Goal: Task Accomplishment & Management: Use online tool/utility

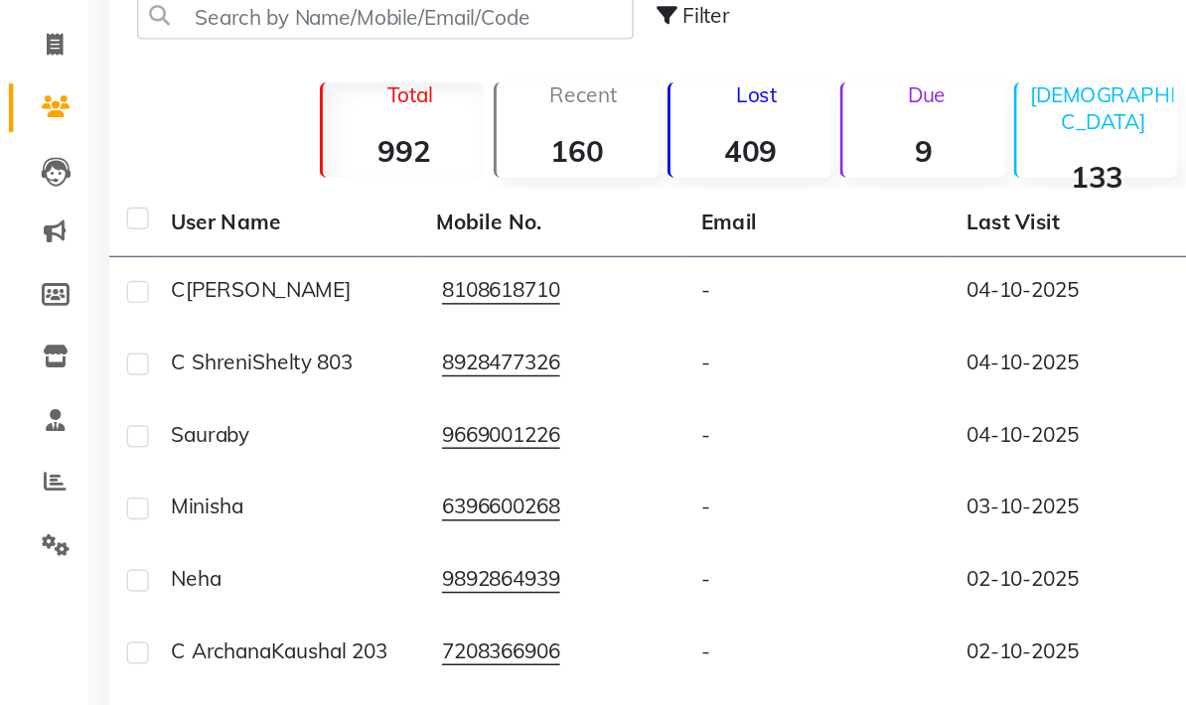
click at [44, 134] on span at bounding box center [37, 145] width 35 height 23
select select "service"
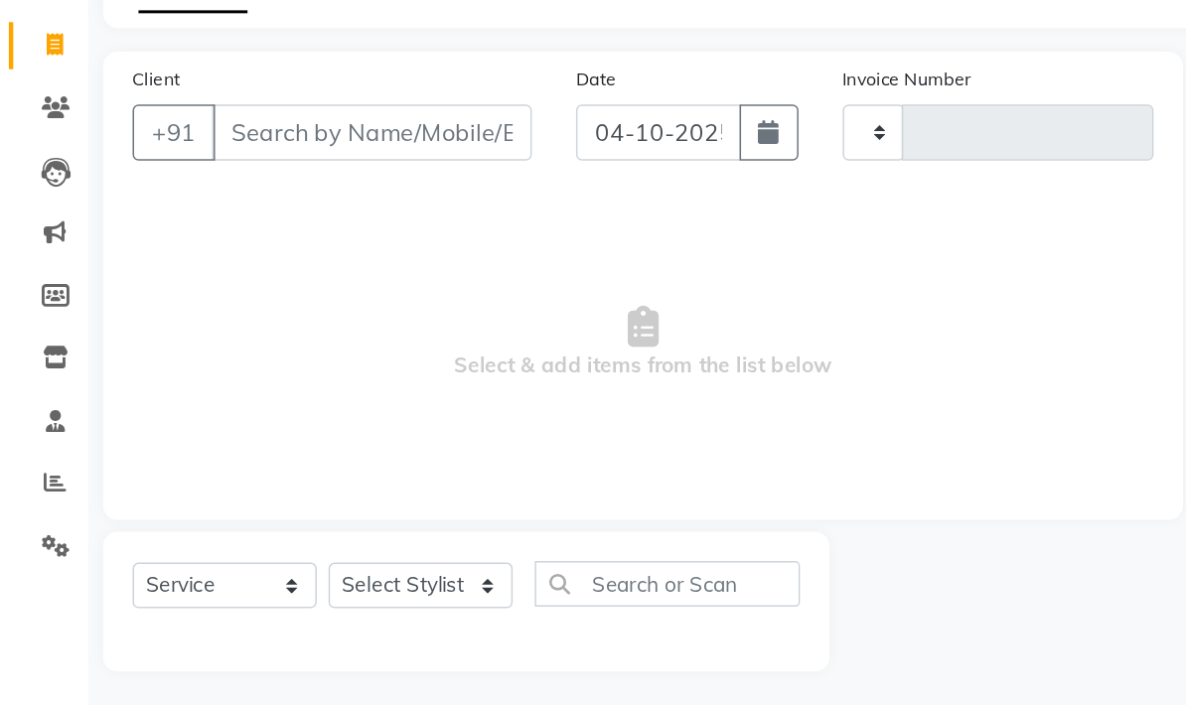
type input "0443"
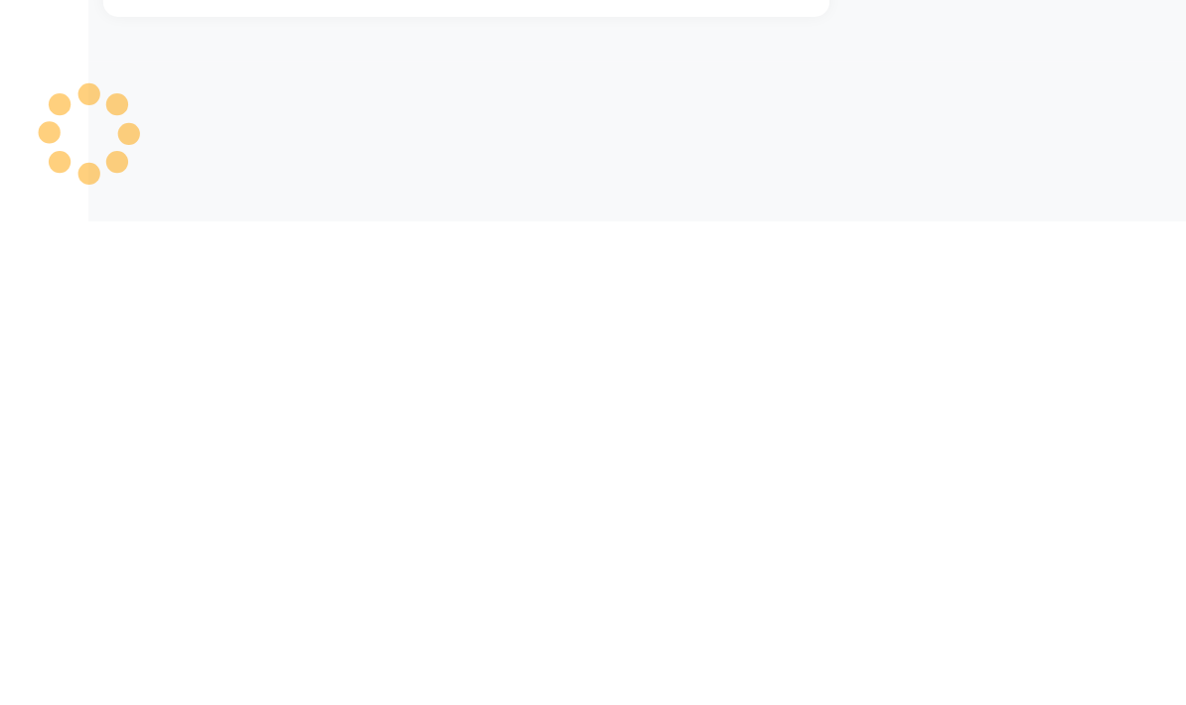
select select "7260"
select select "membership"
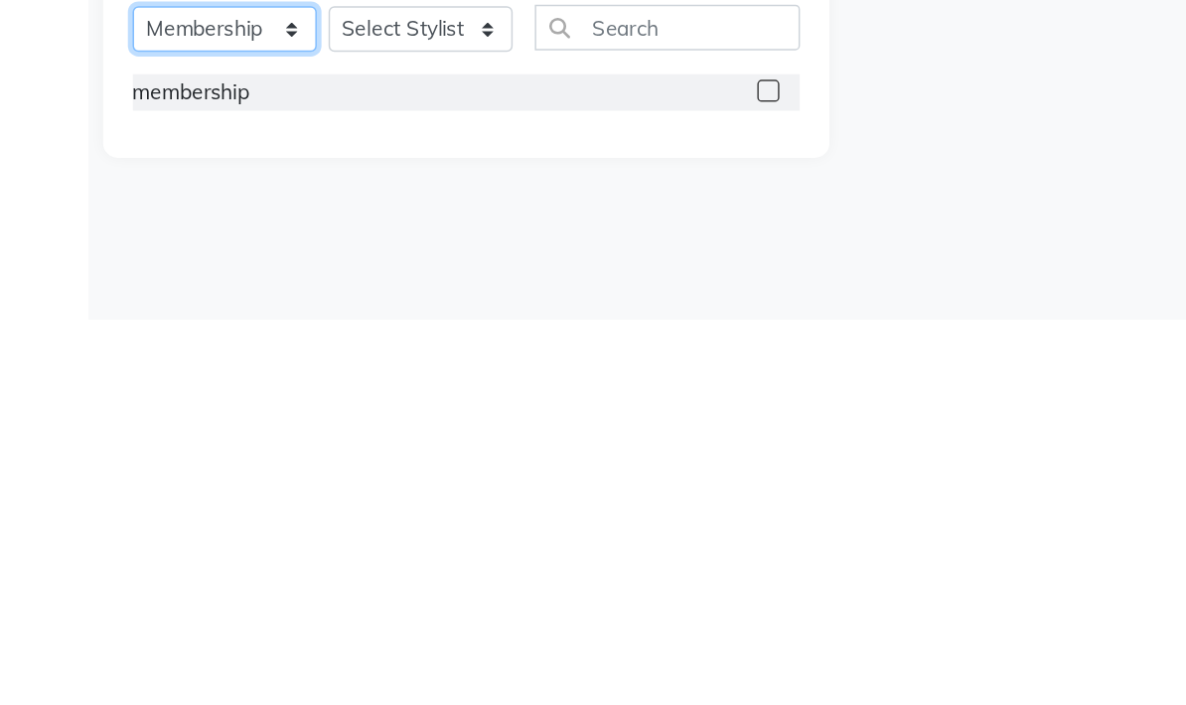
click at [166, 494] on select "Select Service Product Membership Package Voucher Prepaid Gift Card" at bounding box center [151, 509] width 124 height 31
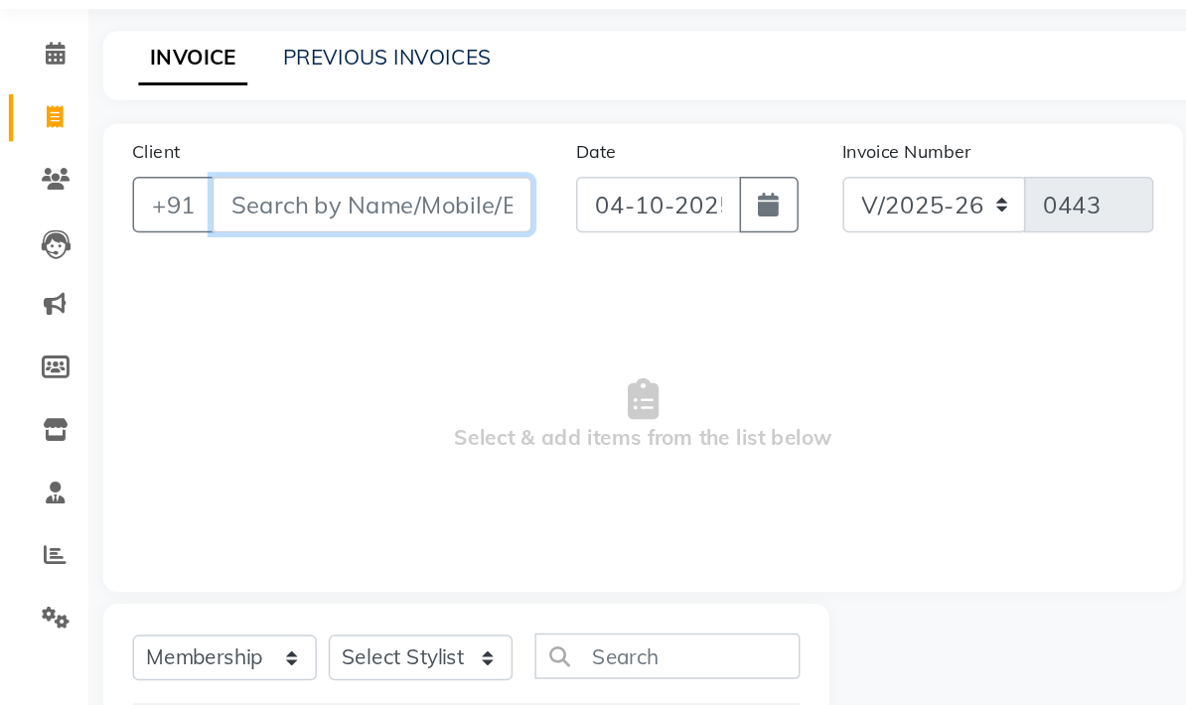
click at [282, 185] on input "Client" at bounding box center [251, 204] width 216 height 38
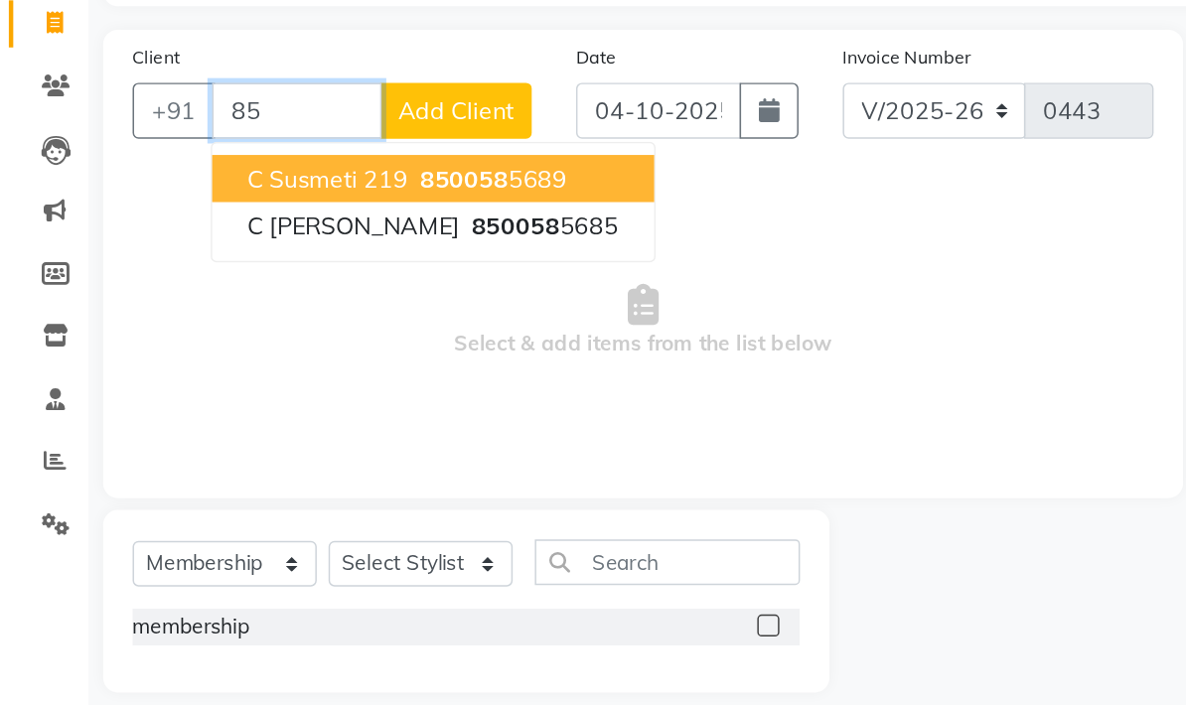
type input "8"
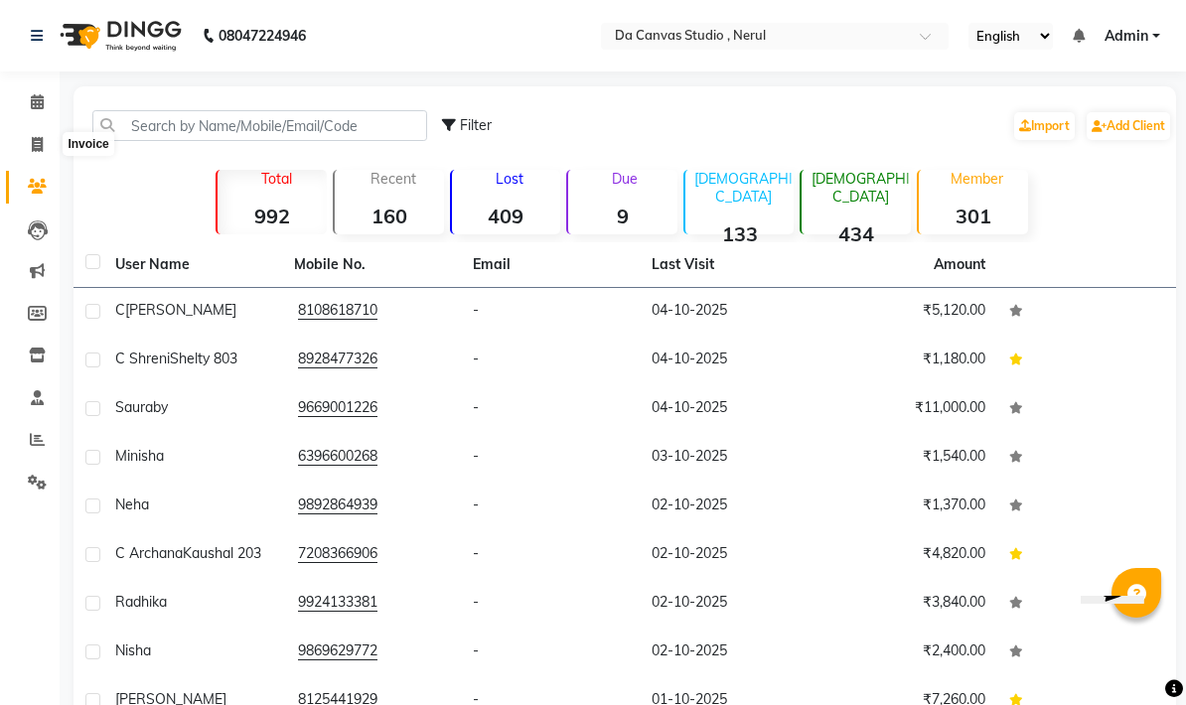
click at [33, 145] on icon at bounding box center [37, 144] width 11 height 15
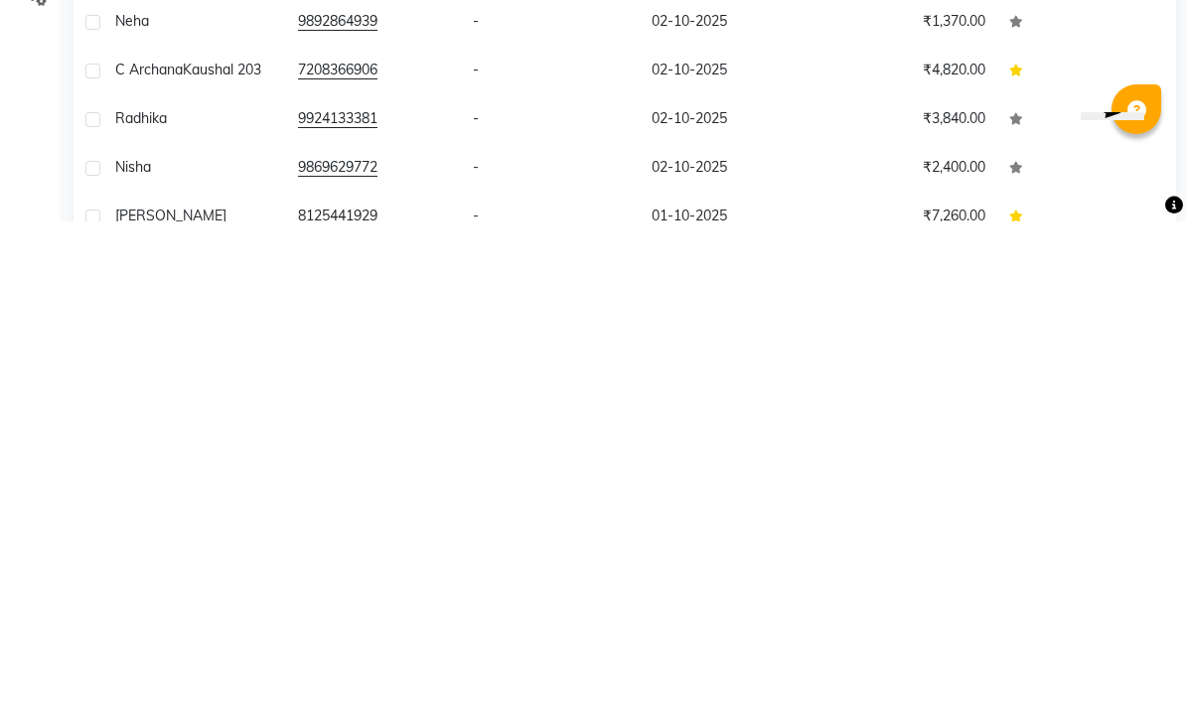
select select "7260"
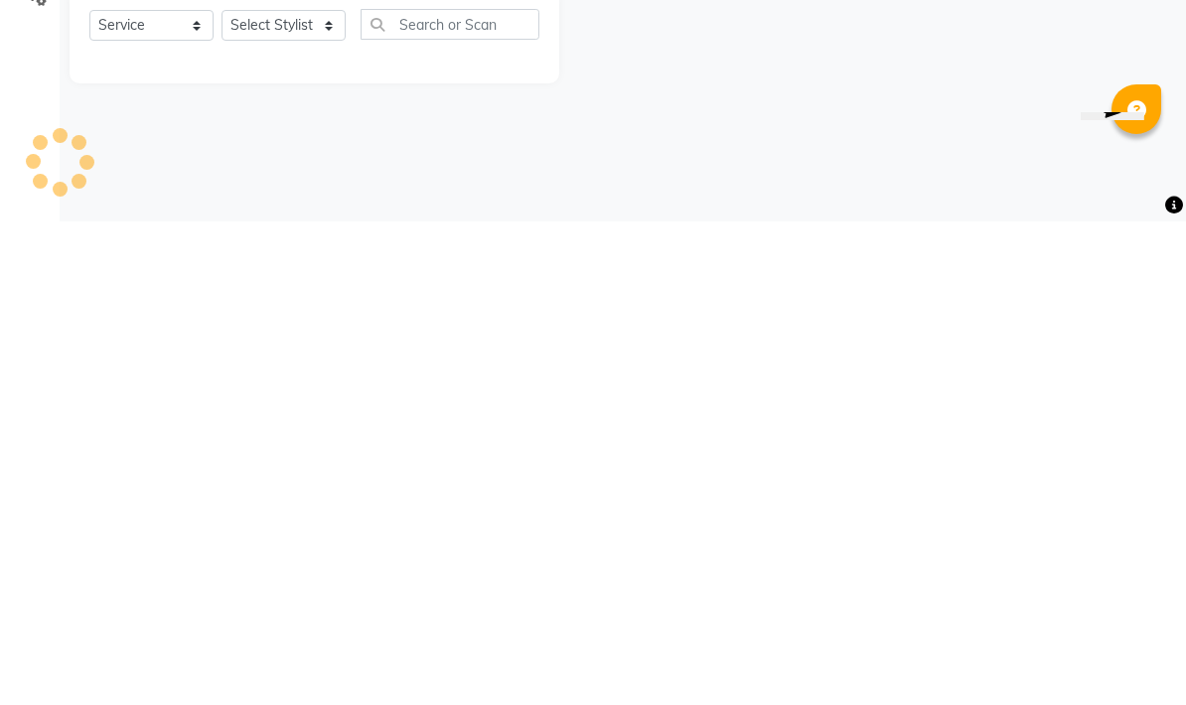
select select "membership"
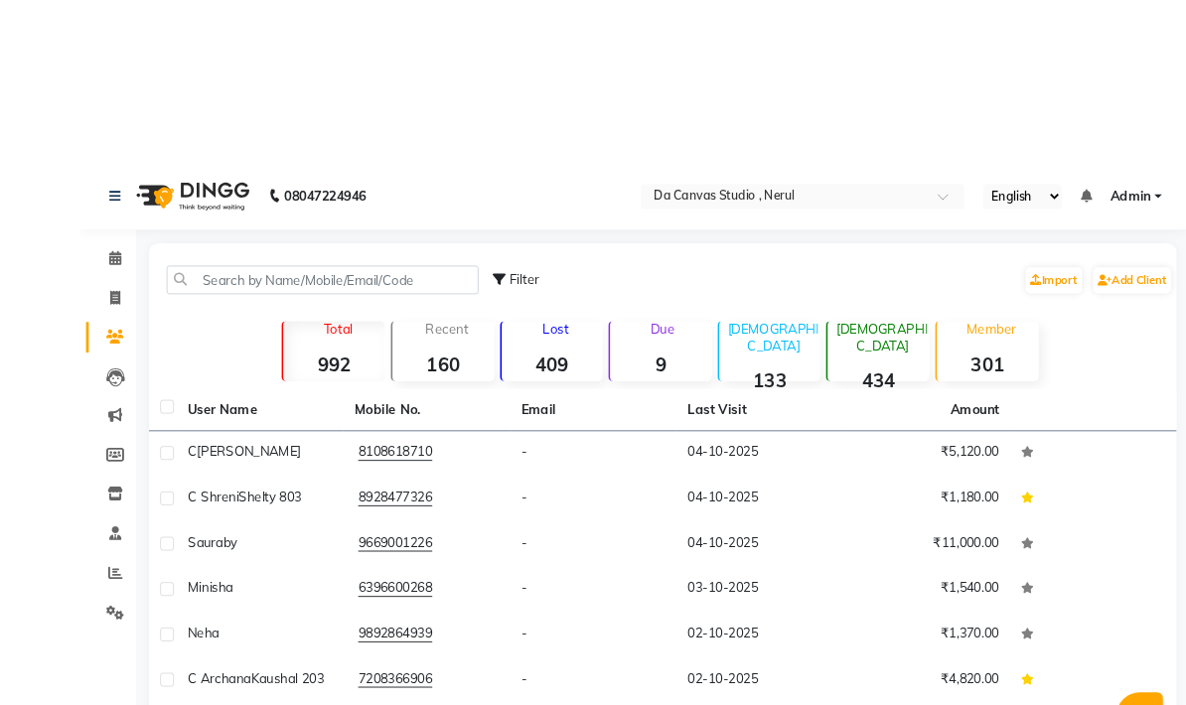
scroll to position [38, 0]
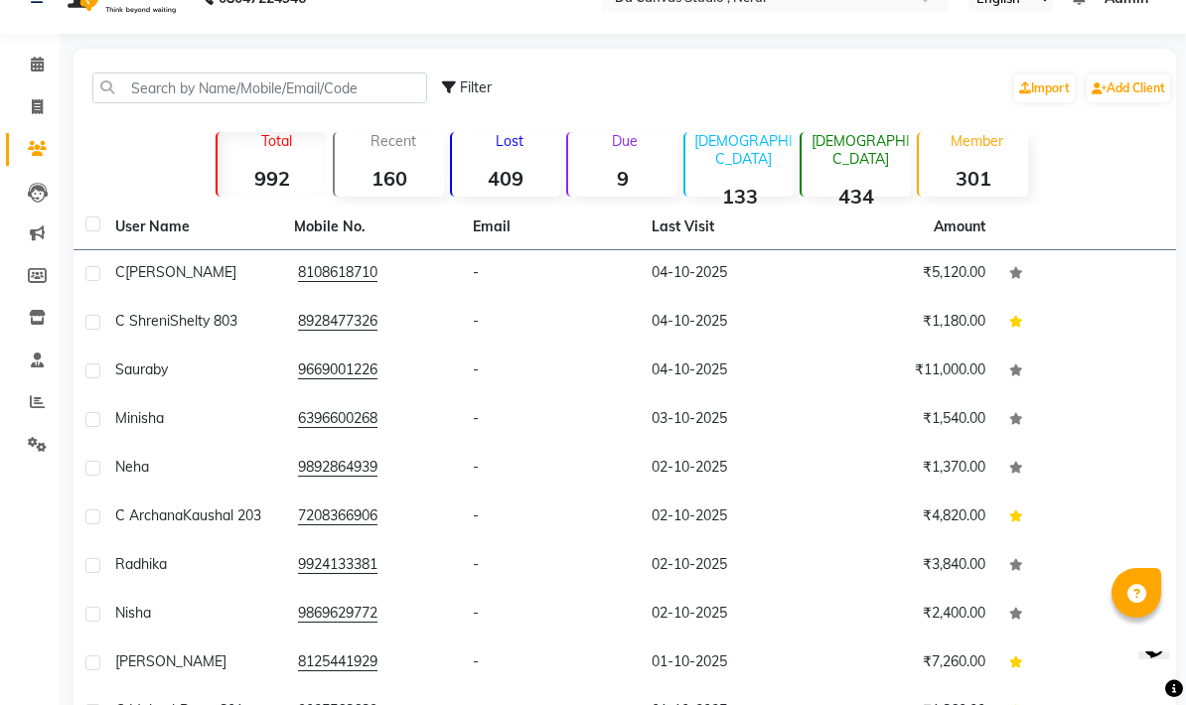
click at [62, 99] on main "Filter Import Add Client Total 992 Recent 160 Lost 409 Due 9 [DEMOGRAPHIC_DATA]…" at bounding box center [623, 436] width 1127 height 774
click at [40, 120] on link "Invoice" at bounding box center [30, 107] width 48 height 33
select select "service"
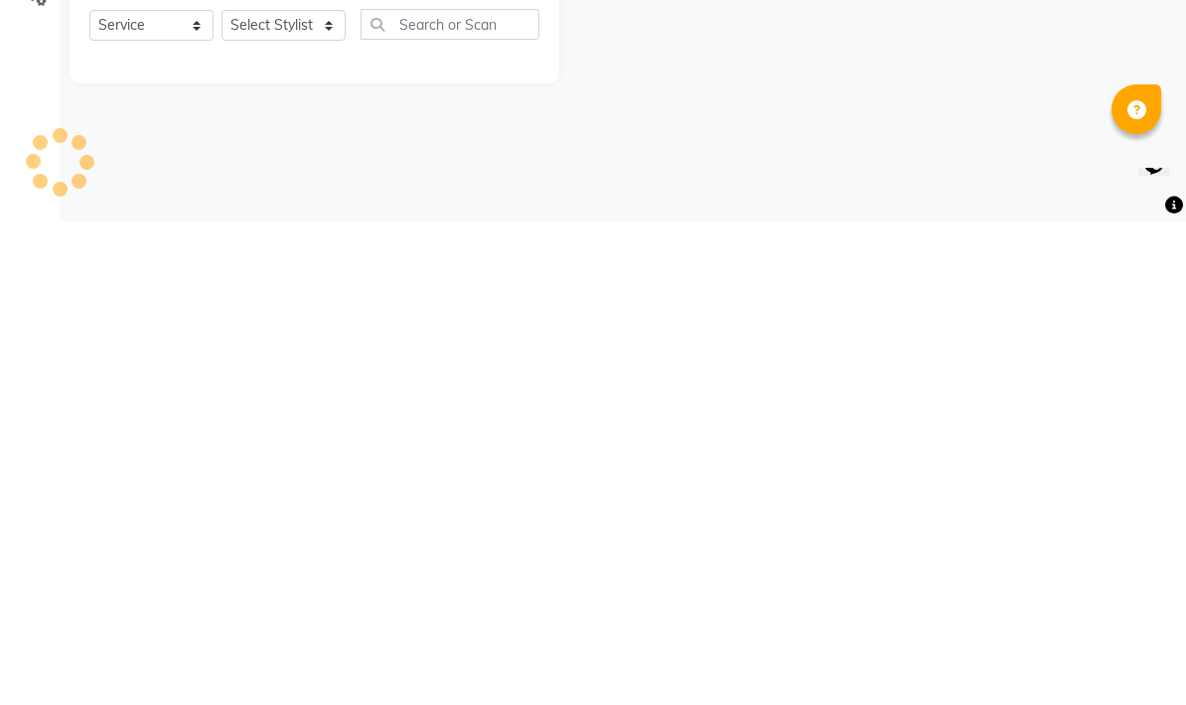
type input "0443"
select select "membership"
select select "7260"
